Goal: Transaction & Acquisition: Purchase product/service

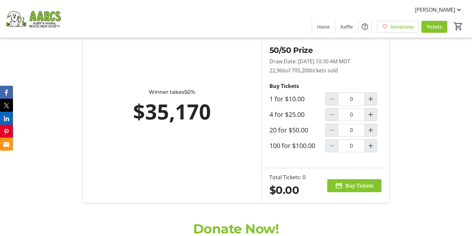
scroll to position [439, 0]
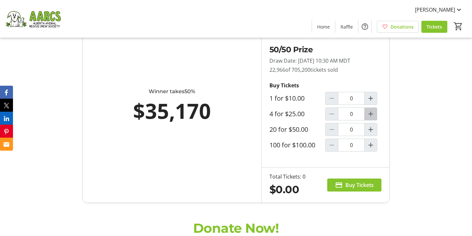
click at [372, 116] on mat-icon "Increment by one" at bounding box center [371, 114] width 8 height 8
type input "1"
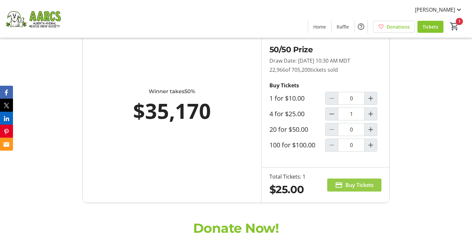
click at [344, 183] on span at bounding box center [354, 185] width 54 height 16
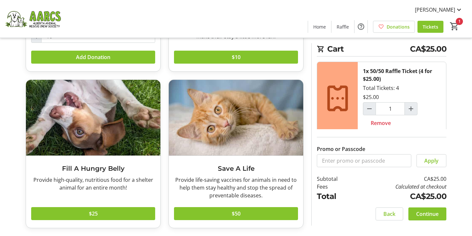
scroll to position [145, 0]
click at [422, 212] on span "Continue" at bounding box center [427, 214] width 22 height 8
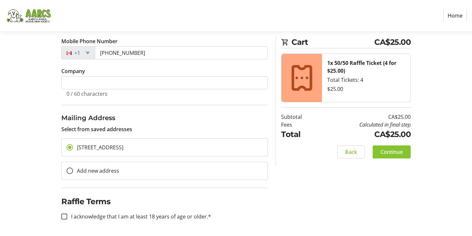
scroll to position [135, 0]
click at [65, 215] on input "I acknowledge that I am at least 18 years of age or older.*" at bounding box center [64, 217] width 6 height 6
checkbox input "true"
click at [398, 149] on span "Continue" at bounding box center [391, 152] width 22 height 8
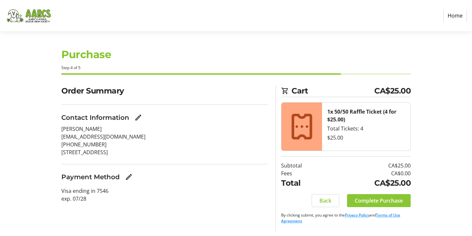
click at [362, 200] on span "Complete Purchase" at bounding box center [379, 201] width 48 height 8
